Goal: Information Seeking & Learning: Learn about a topic

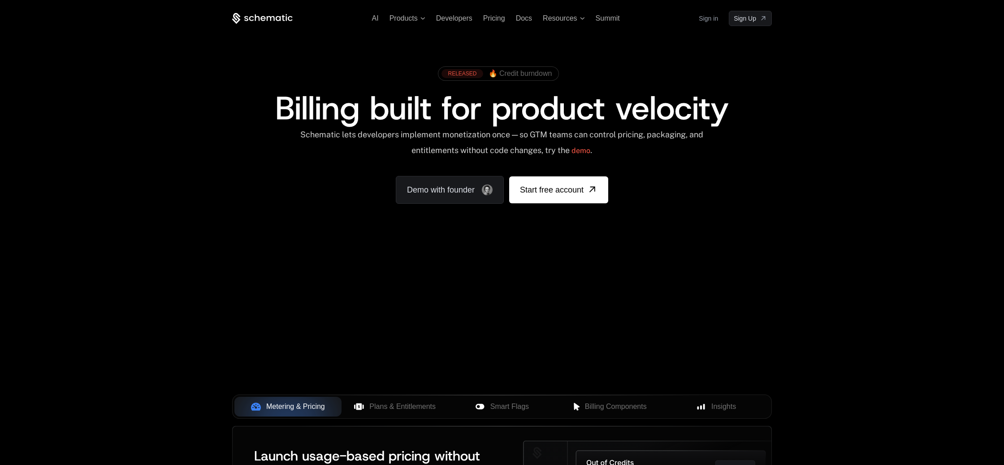
click at [522, 75] on span "🔥 Credit burndown" at bounding box center [521, 74] width 64 height 8
click at [562, 64] on div "RELEASED 🔥 Credit burndown" at bounding box center [502, 73] width 137 height 23
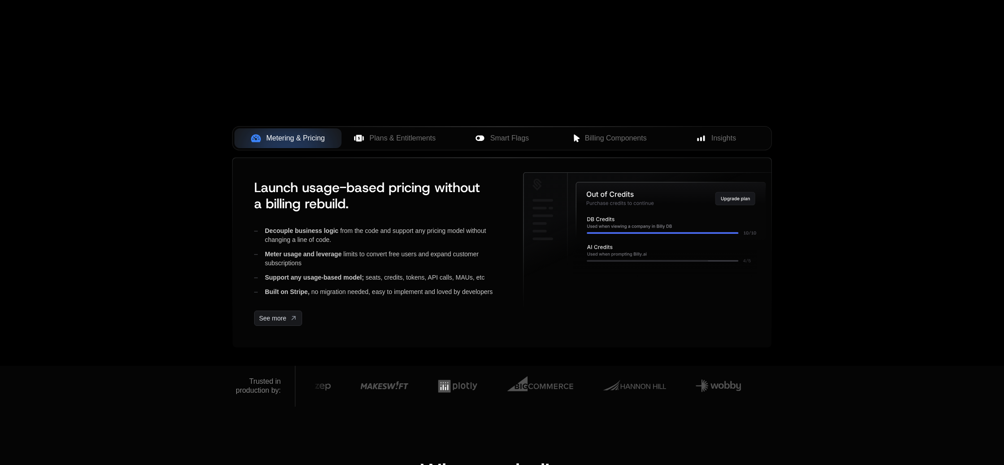
scroll to position [288, 0]
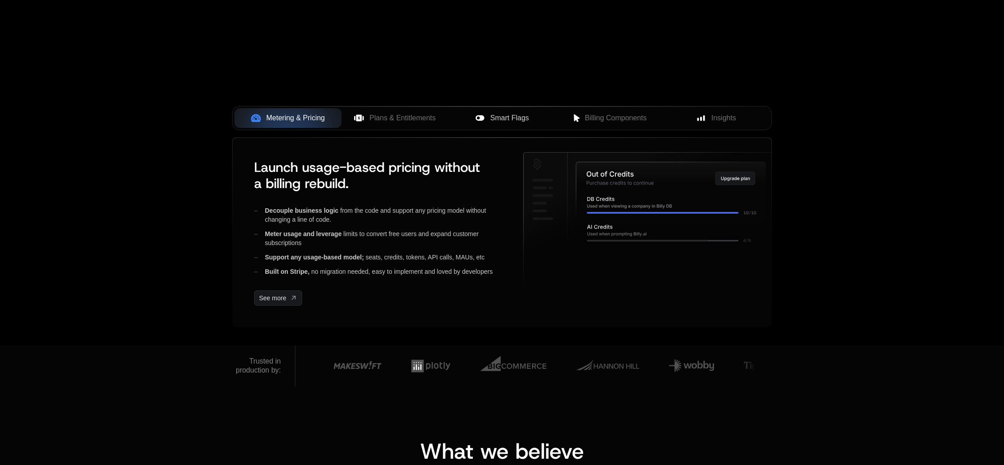
click at [504, 121] on span "Smart Flags" at bounding box center [510, 118] width 39 height 11
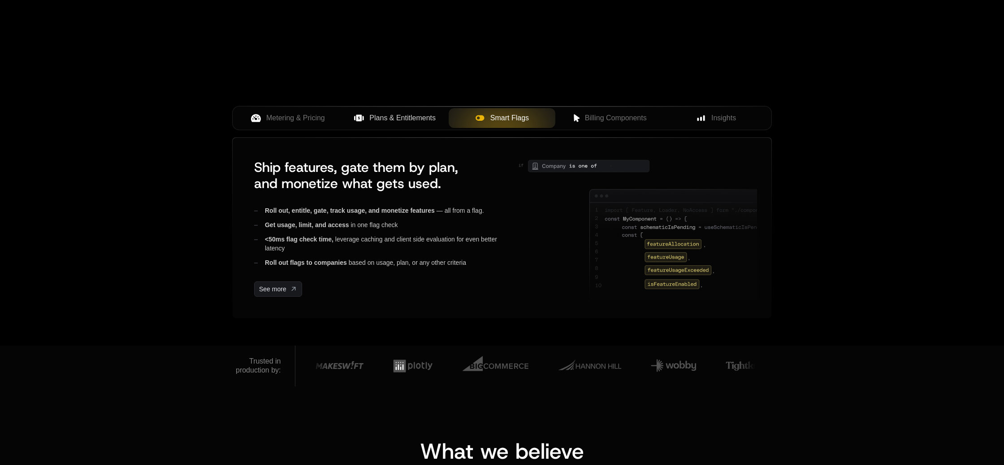
click at [396, 118] on span "Plans & Entitlements" at bounding box center [403, 118] width 66 height 11
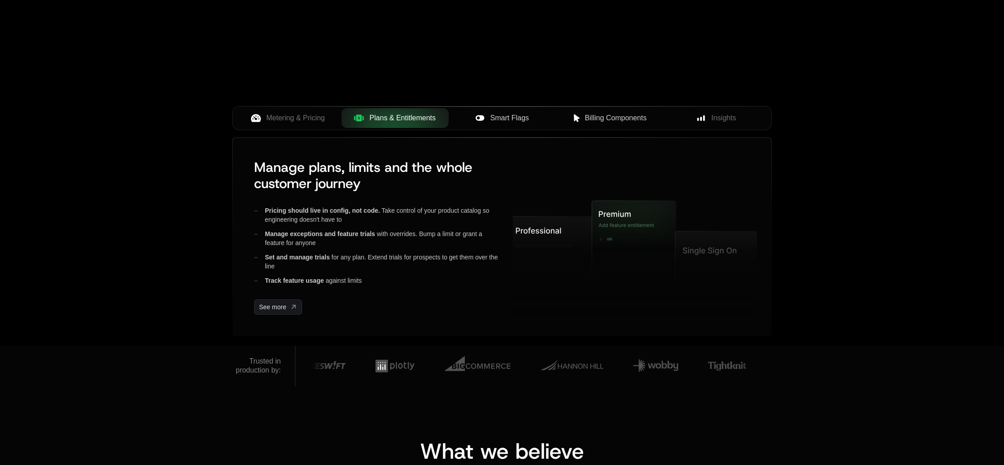
click at [608, 123] on button "Billing Components" at bounding box center [609, 118] width 107 height 20
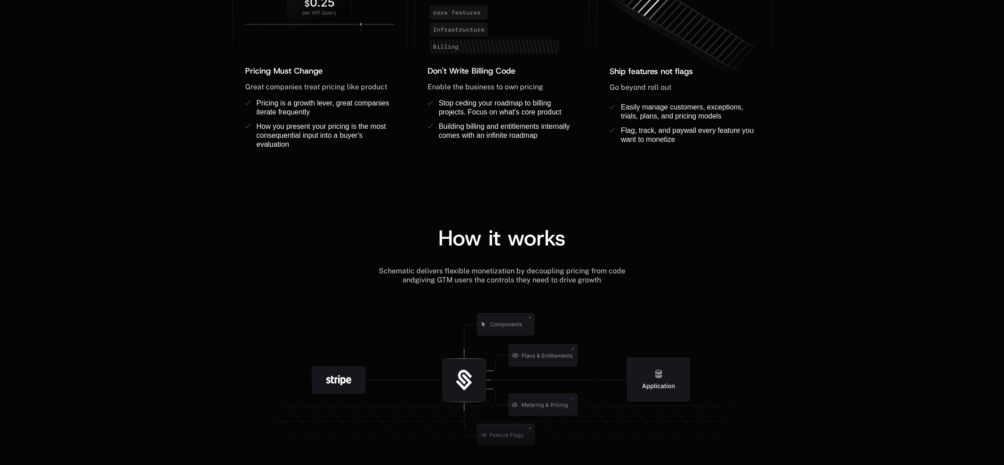
scroll to position [800, 0]
click at [666, 87] on span "Go beyond roll out" at bounding box center [641, 85] width 62 height 9
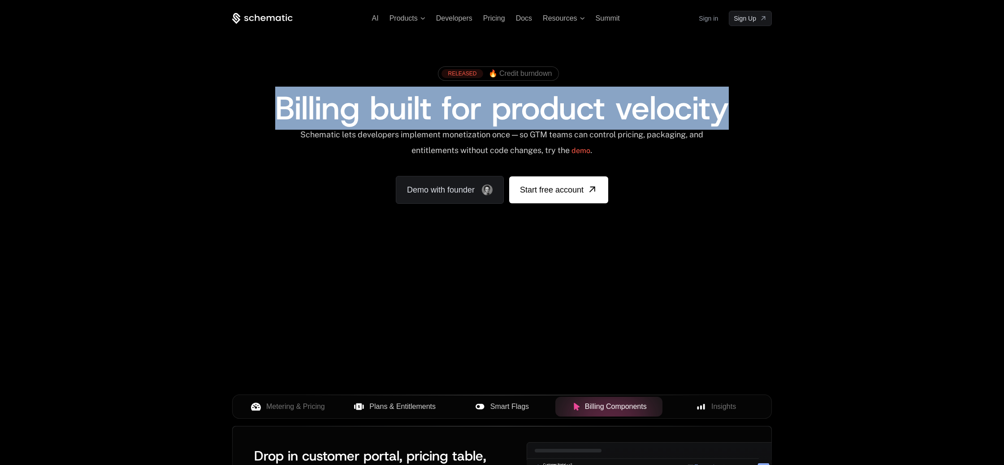
drag, startPoint x: 291, startPoint y: 107, endPoint x: 742, endPoint y: 101, distance: 450.7
click at [742, 101] on div "Billing built for product velocity" at bounding box center [502, 108] width 540 height 32
copy span "Billing built for product velocity"
click at [796, 106] on div "AI Products Developers Pricing Docs Resources Summit Sign in Sign Up RELEASED 🔥…" at bounding box center [502, 134] width 1004 height 268
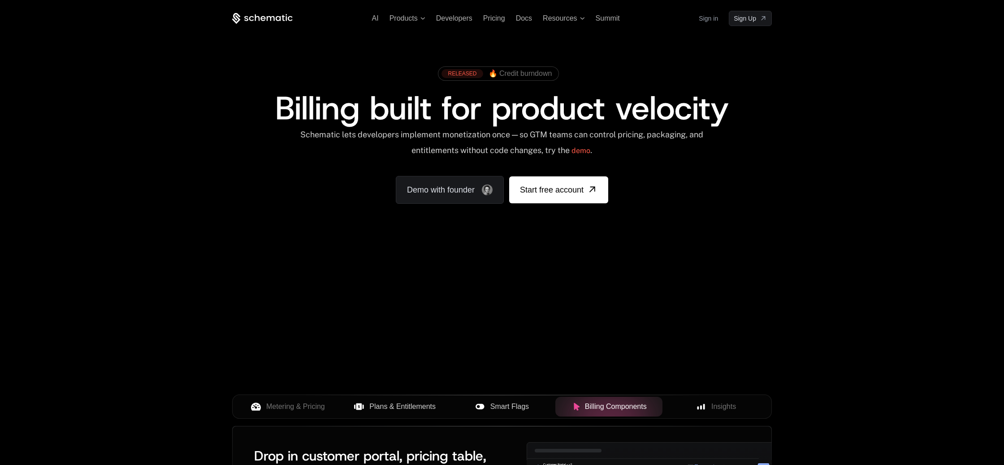
click at [692, 111] on span "Billing built for product velocity" at bounding box center [502, 108] width 454 height 43
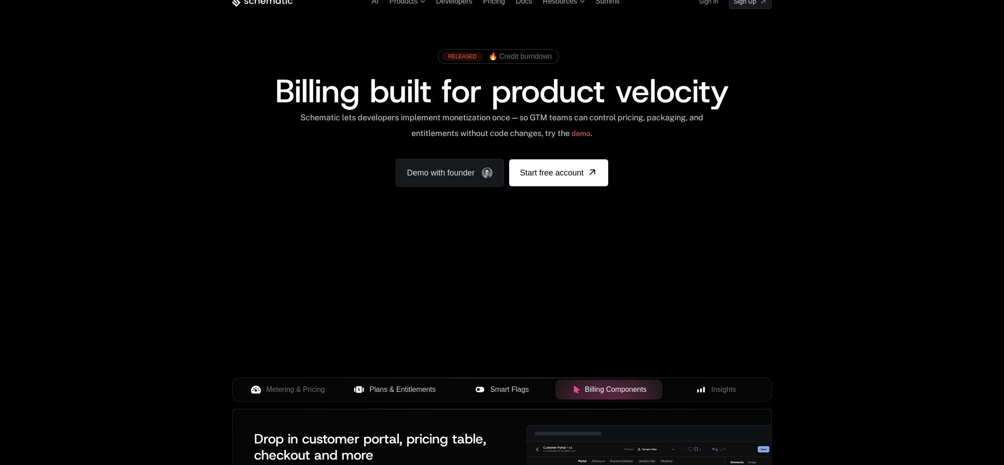
click at [670, 116] on div "Schematic lets developers implement monetization once — so GTM teams can contro…" at bounding box center [502, 129] width 405 height 32
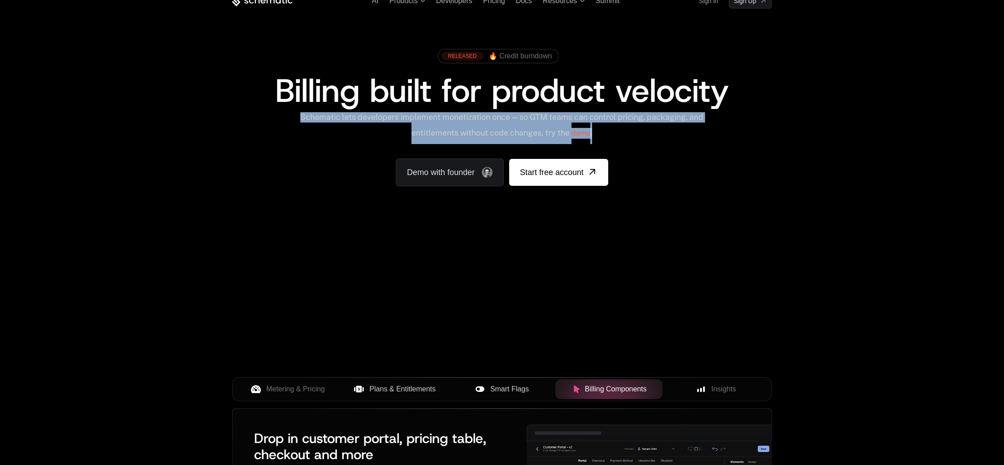
drag, startPoint x: 307, startPoint y: 117, endPoint x: 624, endPoint y: 136, distance: 317.2
click at [624, 136] on div "Schematic lets developers implement monetization once — so GTM teams can contro…" at bounding box center [502, 128] width 405 height 32
copy div "Schematic lets developers implement monetization once — so GTM teams can contro…"
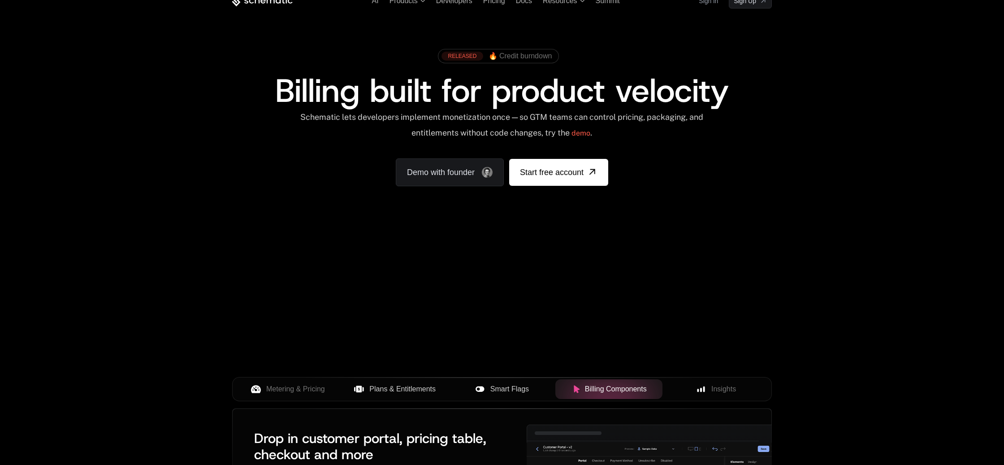
click at [830, 55] on div "AI Products Developers Pricing Docs Resources Summit Sign in Sign Up RELEASED 🔥…" at bounding box center [502, 117] width 1004 height 268
click at [648, 119] on div "Schematic lets developers implement monetization once — so GTM teams can contro…" at bounding box center [502, 128] width 405 height 32
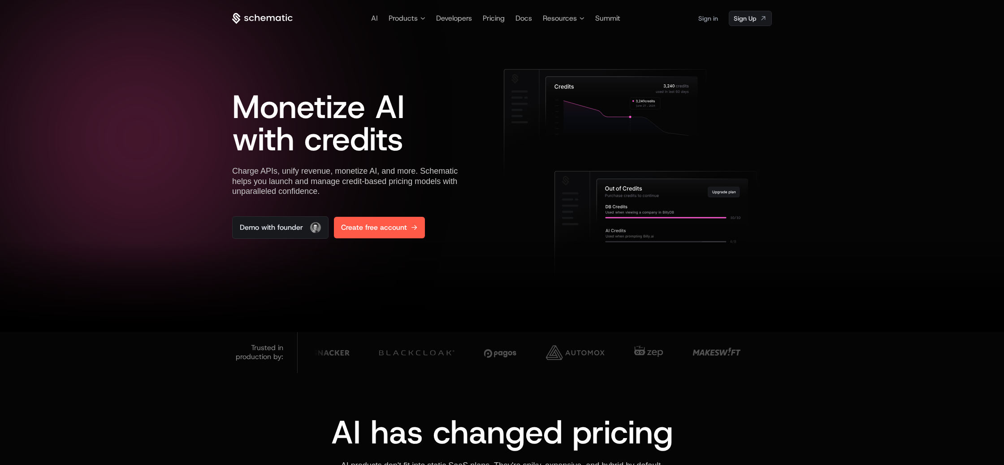
click at [394, 229] on span "Create free account" at bounding box center [374, 227] width 66 height 11
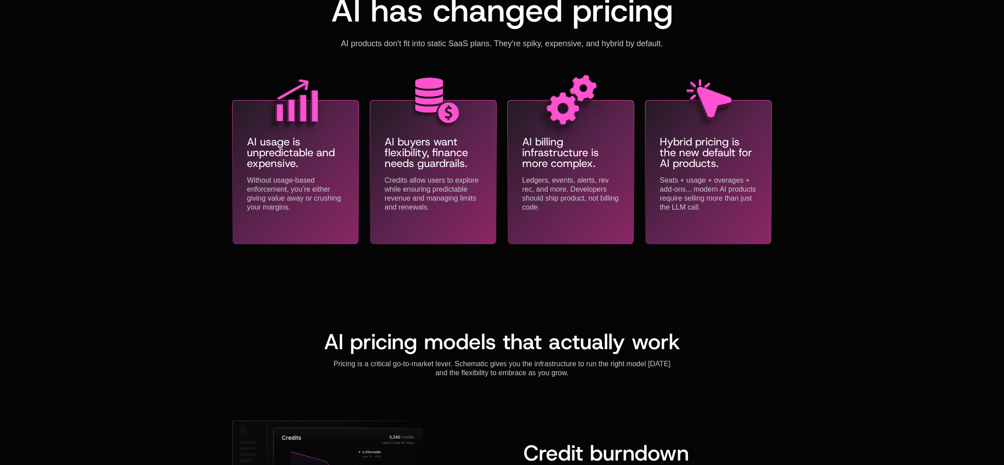
scroll to position [580, 0]
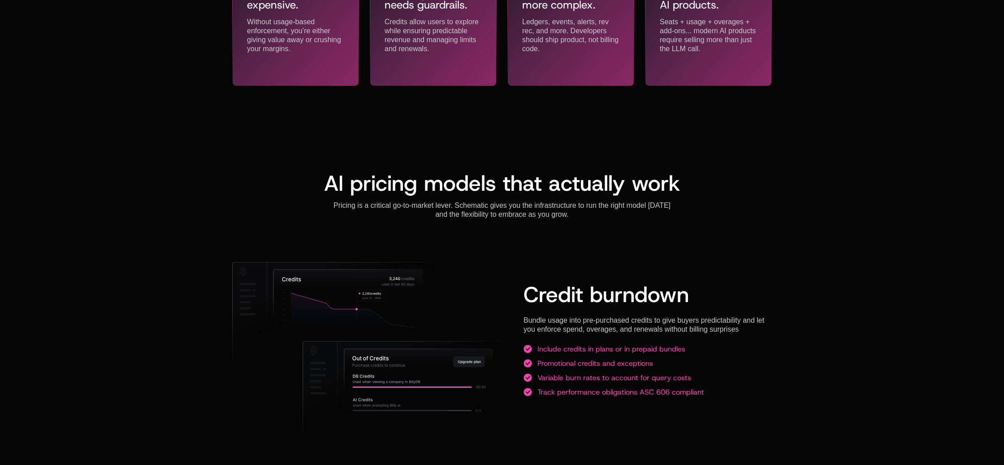
click at [367, 196] on span "AI pricing models that actually work" at bounding box center [502, 183] width 356 height 29
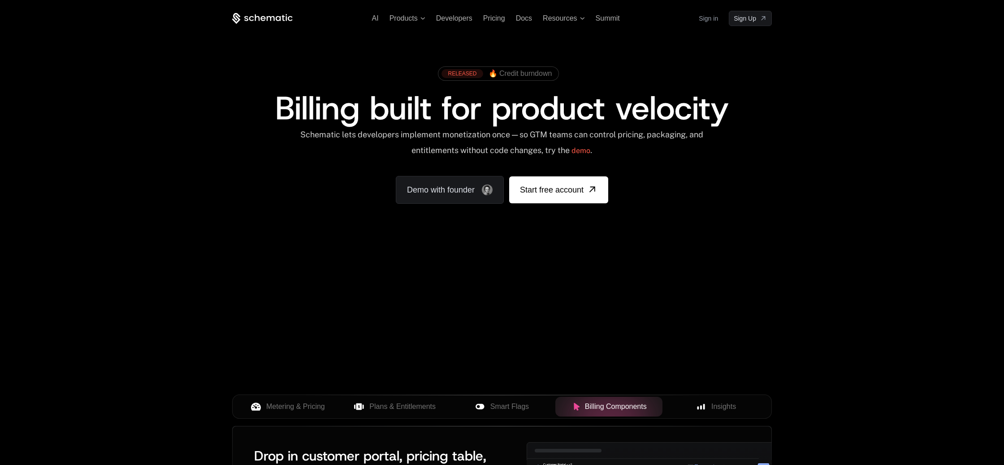
scroll to position [4, 0]
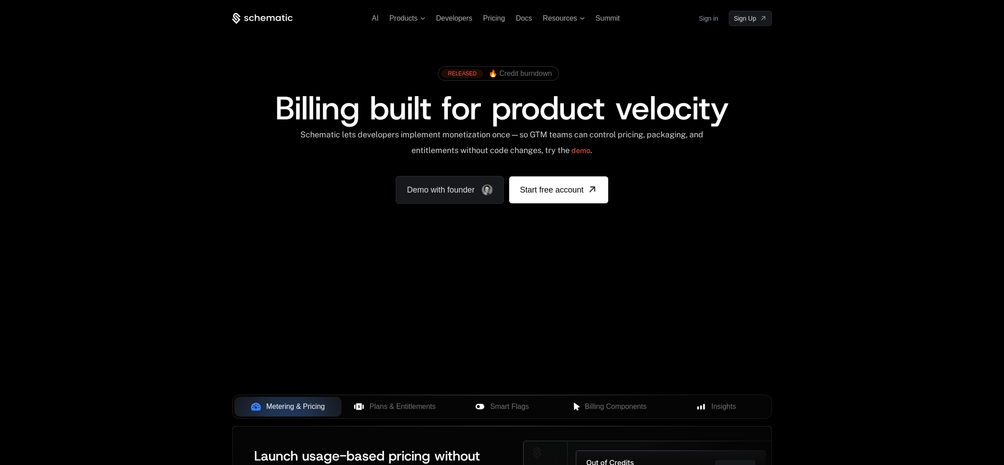
scroll to position [2, 0]
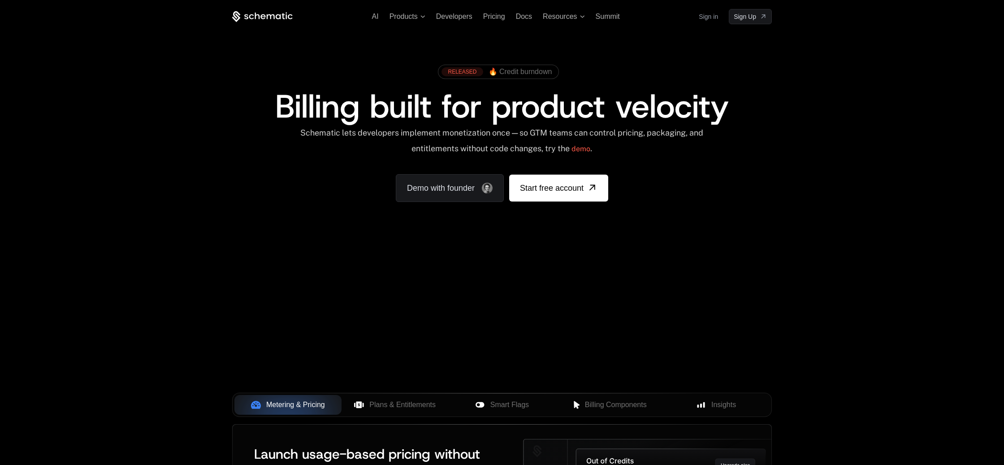
scroll to position [2, 0]
